Goal: Information Seeking & Learning: Learn about a topic

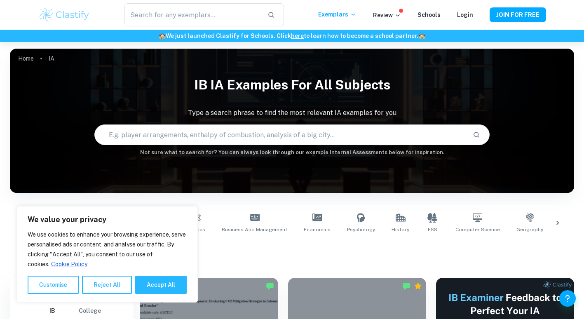
scroll to position [346, 0]
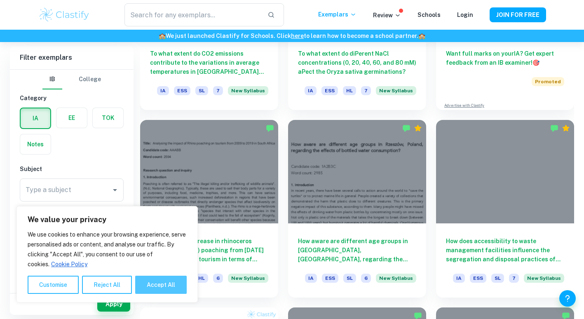
click at [164, 287] on button "Accept All" at bounding box center [161, 285] width 52 height 18
checkbox input "true"
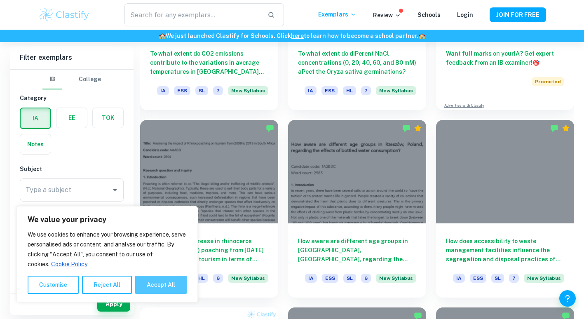
checkbox input "true"
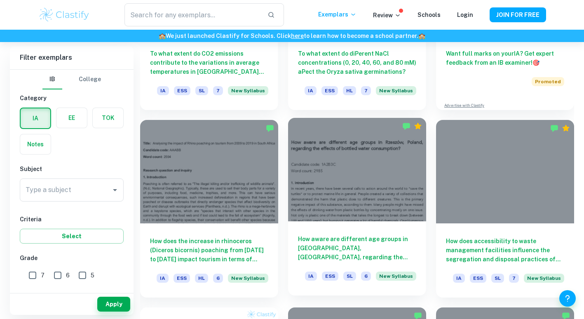
click at [372, 181] on div at bounding box center [357, 170] width 138 height 104
